Goal: Task Accomplishment & Management: Complete application form

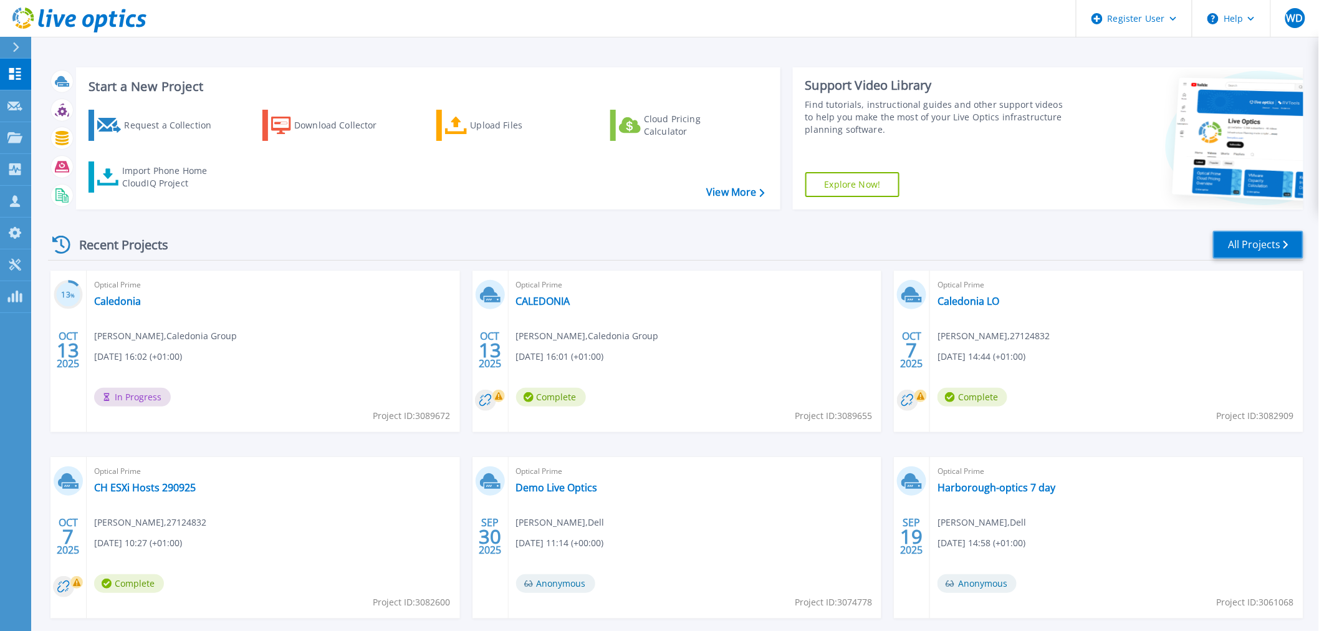
click at [1245, 241] on link "All Projects" at bounding box center [1258, 245] width 90 height 28
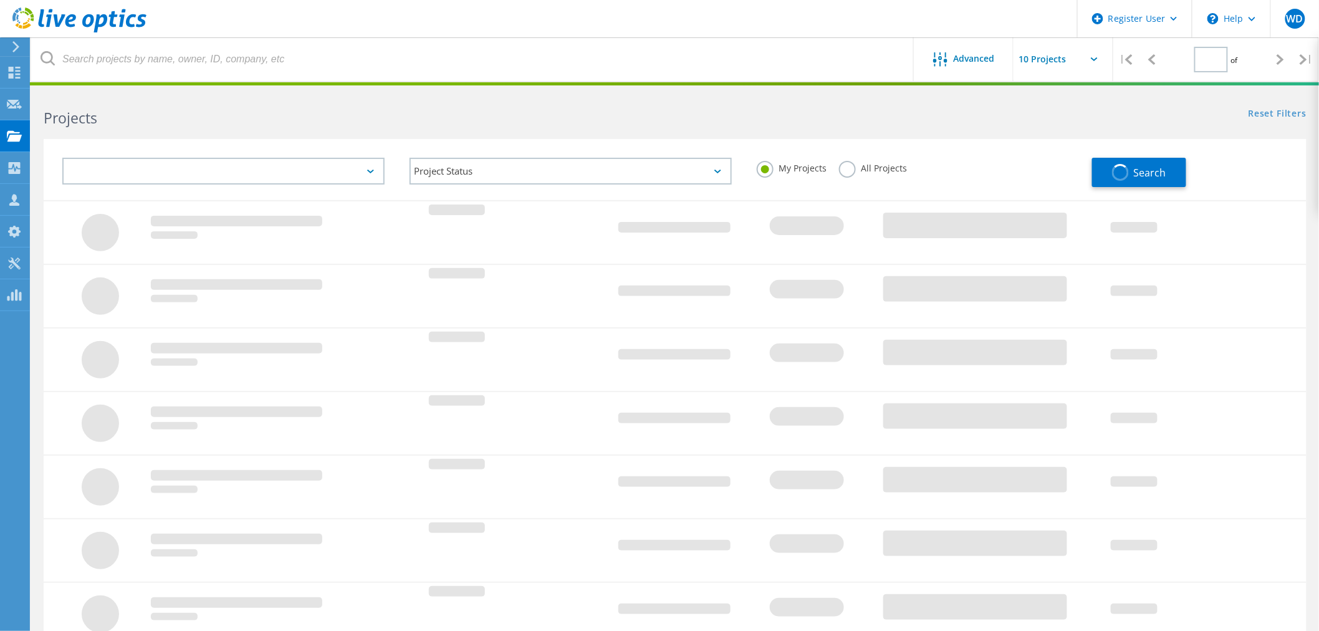
type input "1"
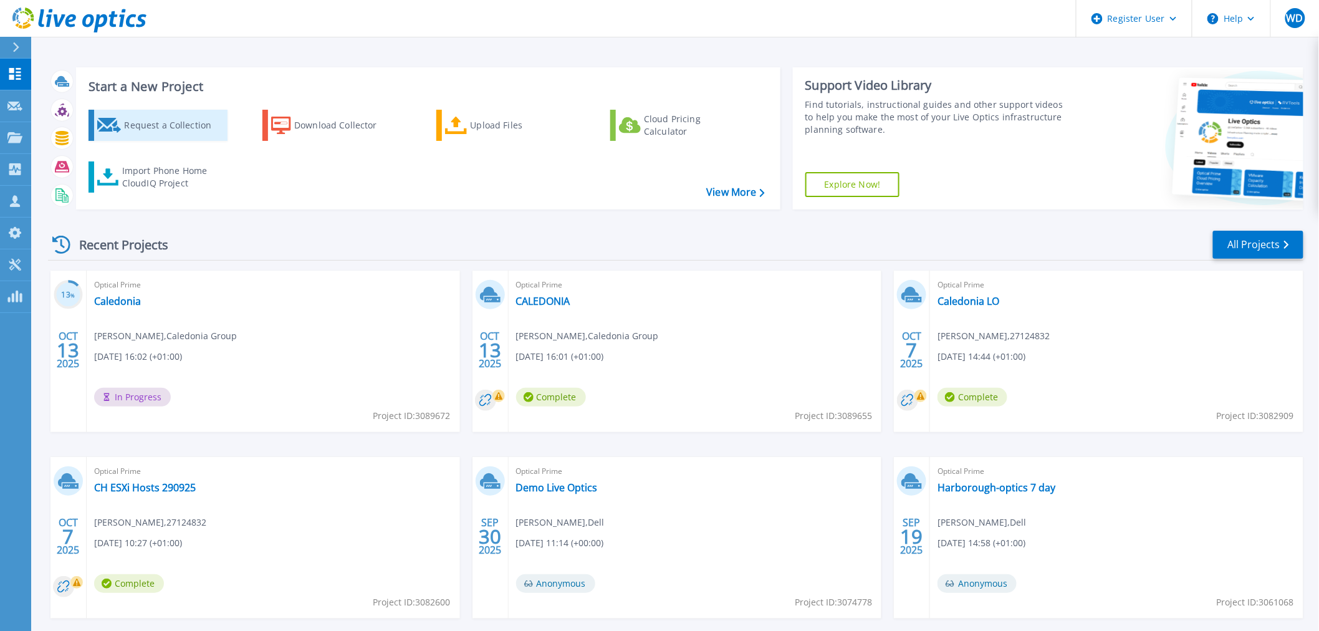
click at [163, 125] on div "Request a Collection" at bounding box center [174, 125] width 100 height 25
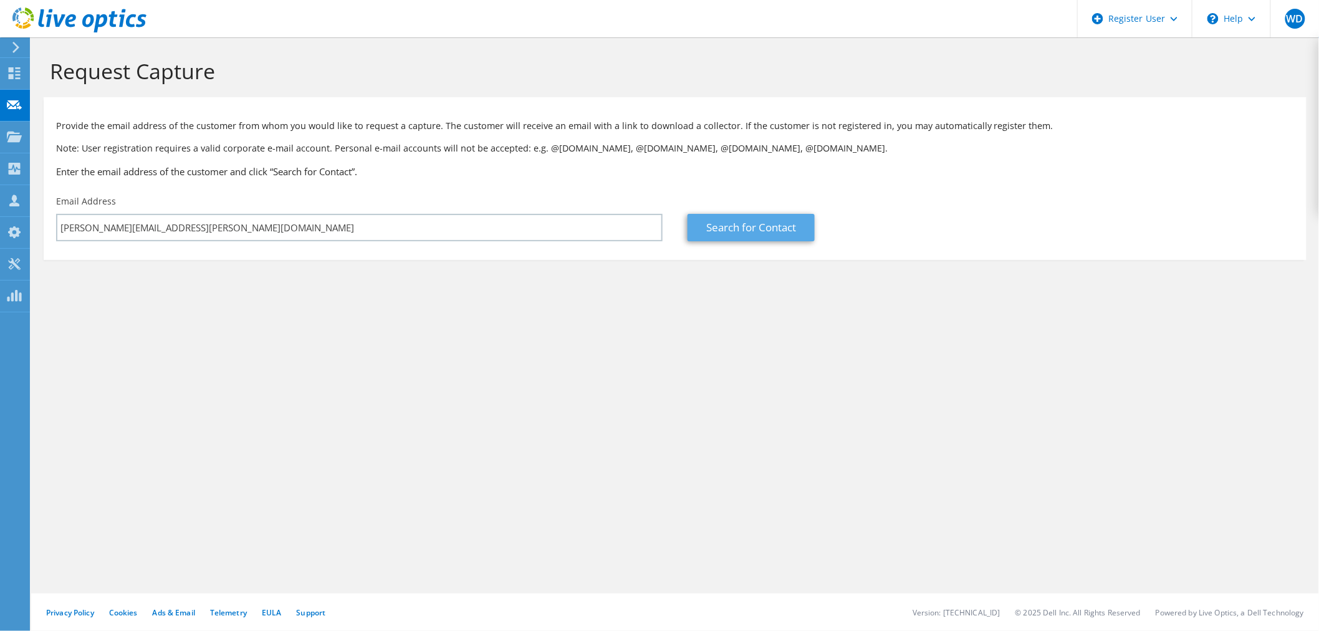
click at [778, 223] on link "Search for Contact" at bounding box center [751, 227] width 127 height 27
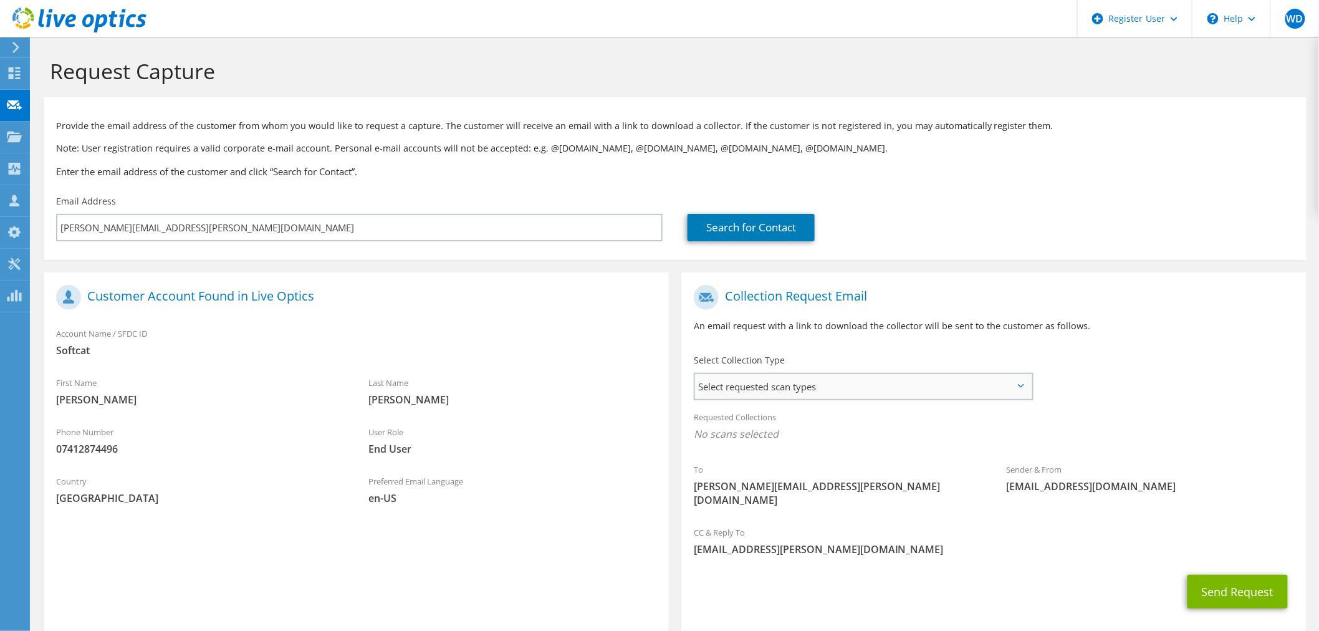
click at [927, 385] on span "Select requested scan types" at bounding box center [863, 386] width 337 height 25
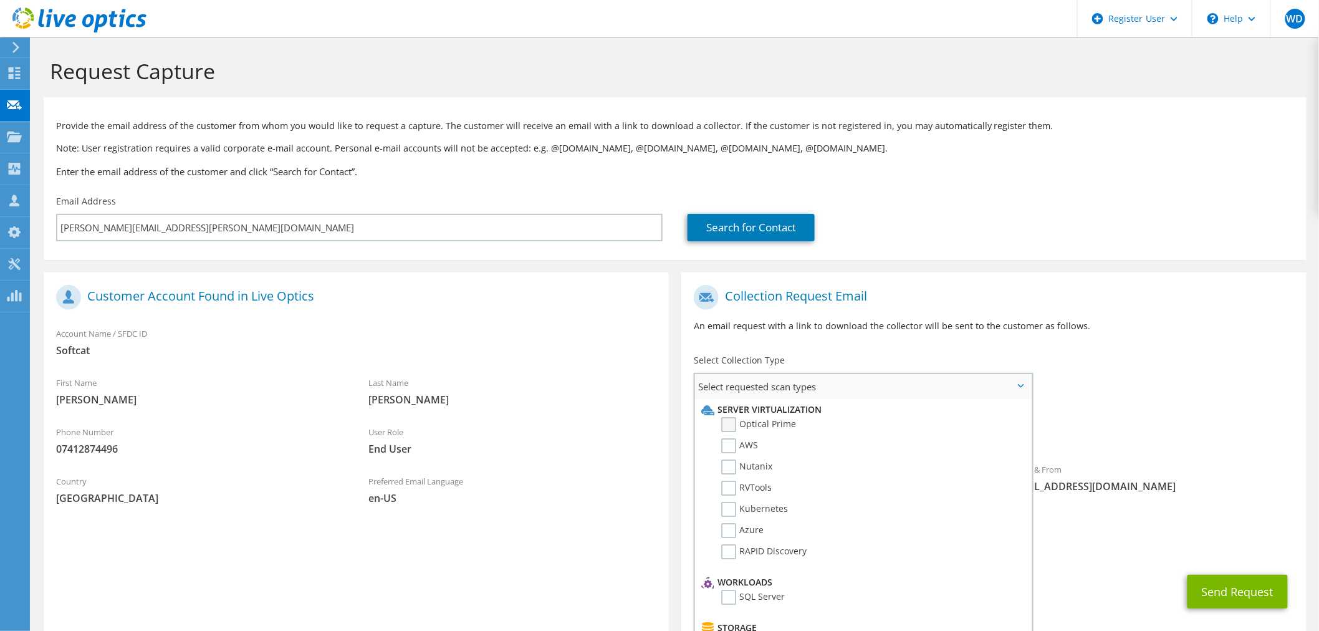
click at [730, 424] on label "Optical Prime" at bounding box center [758, 424] width 75 height 15
click at [0, 0] on input "Optical Prime" at bounding box center [0, 0] width 0 height 0
click at [1228, 579] on button "Send Request" at bounding box center [1238, 596] width 100 height 34
